Goal: Navigation & Orientation: Go to known website

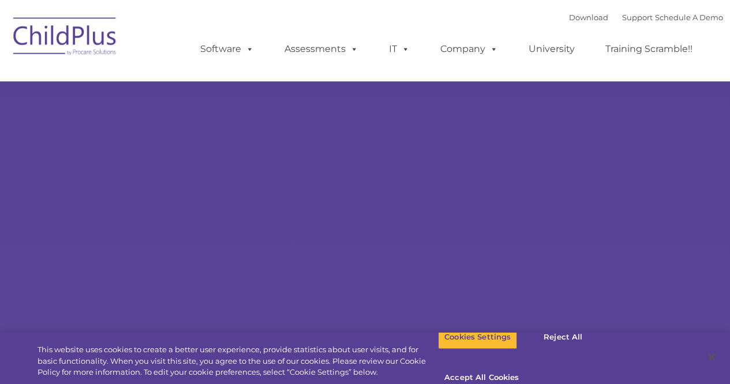
select select "MEDIUM"
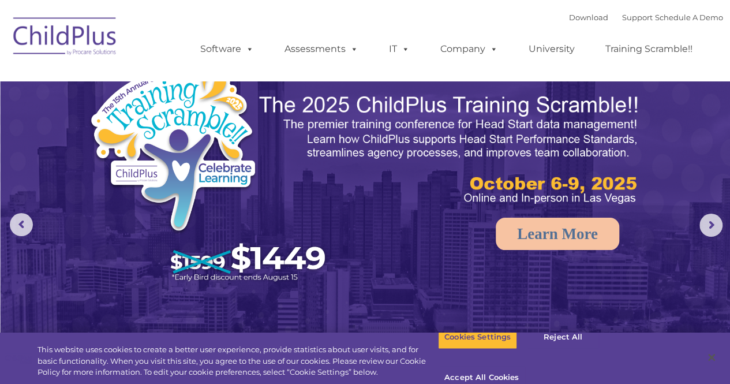
click at [68, 23] on img at bounding box center [64, 38] width 115 height 58
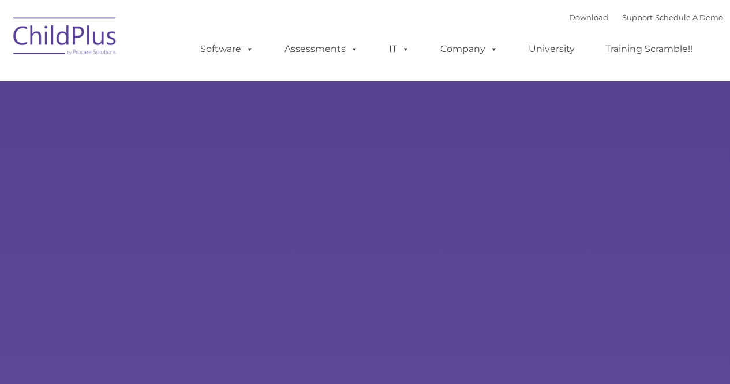
type input ""
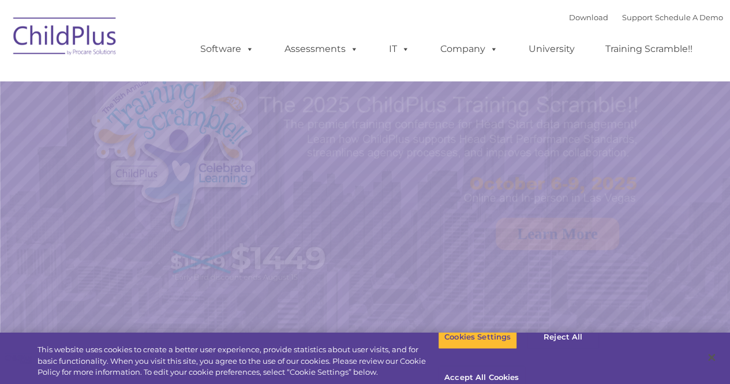
select select "MEDIUM"
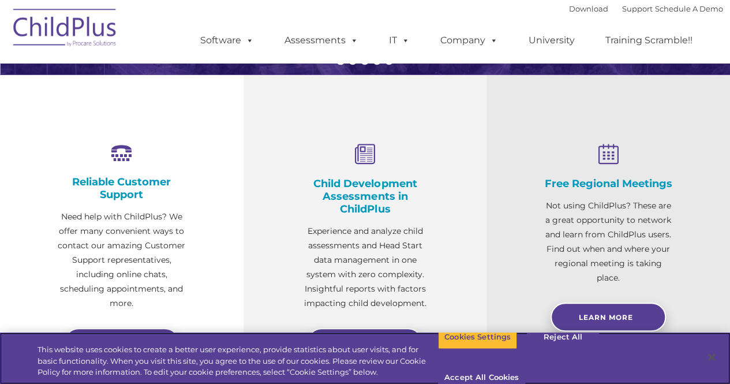
scroll to position [370, 0]
